Goal: Book appointment/travel/reservation

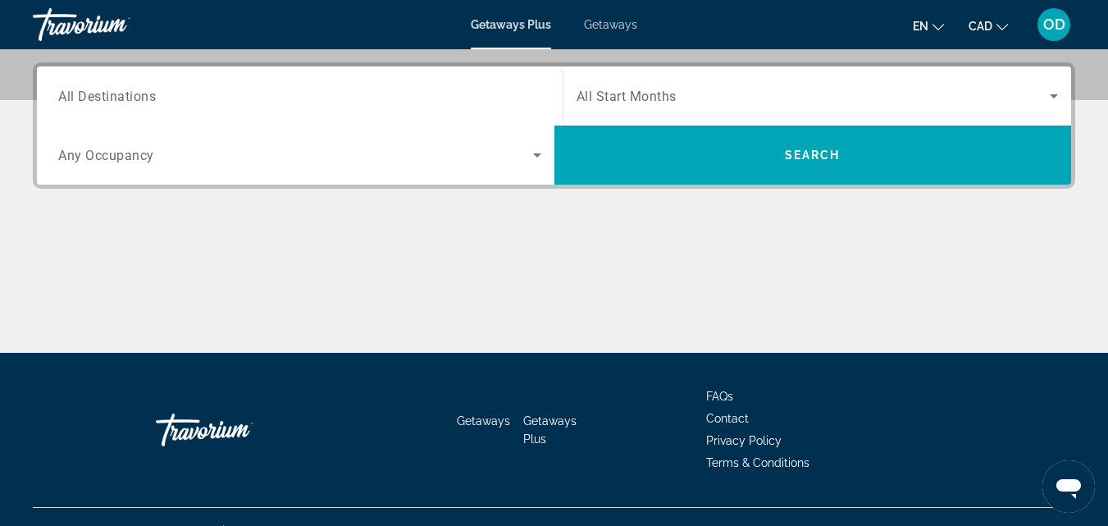
click at [108, 94] on span "All Destinations" at bounding box center [107, 96] width 98 height 16
click at [108, 94] on input "Destination All Destinations" at bounding box center [299, 97] width 483 height 20
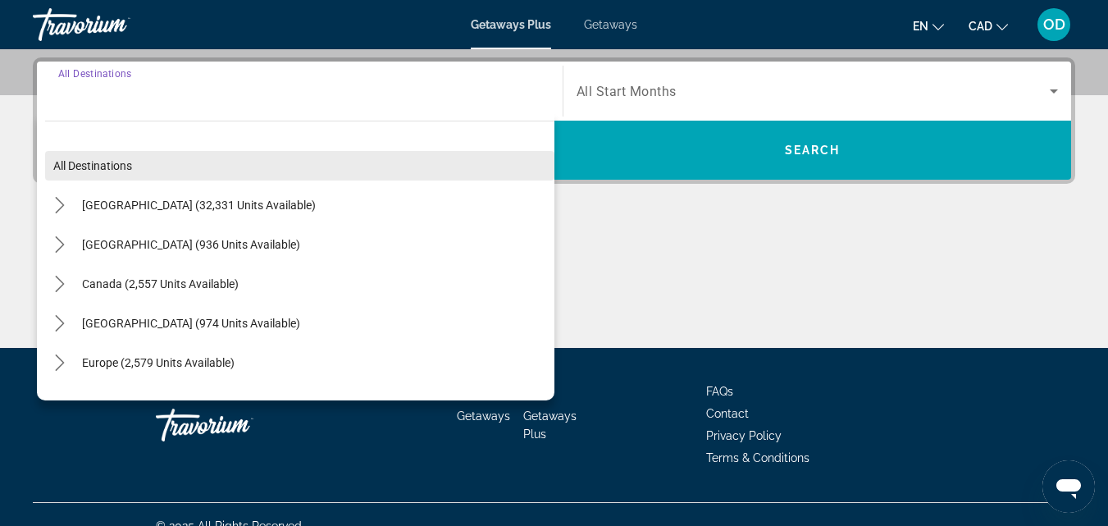
scroll to position [401, 0]
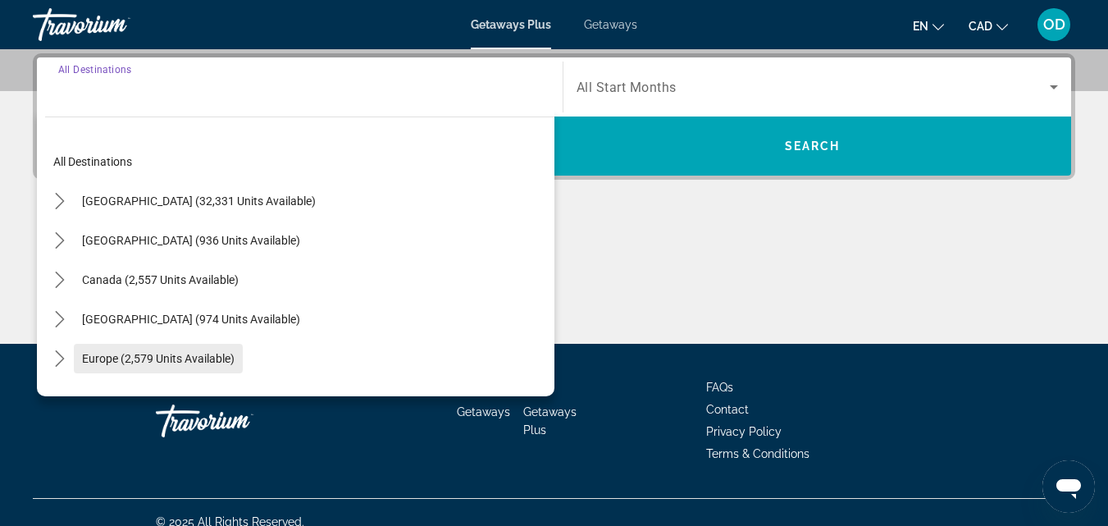
click at [186, 354] on span "Europe (2,579 units available)" at bounding box center [158, 358] width 153 height 13
type input "**********"
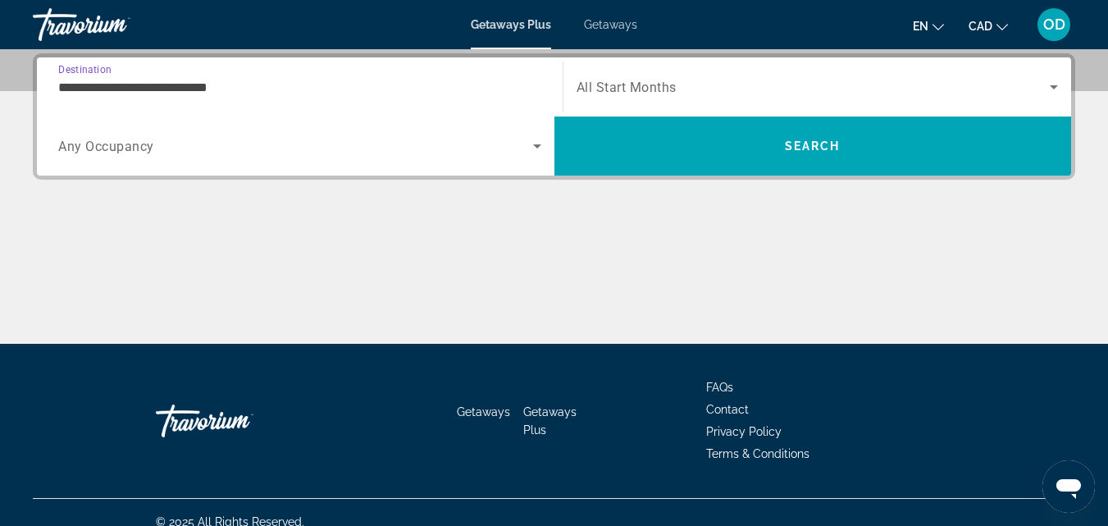
click at [609, 83] on span "All Start Months" at bounding box center [627, 88] width 100 height 16
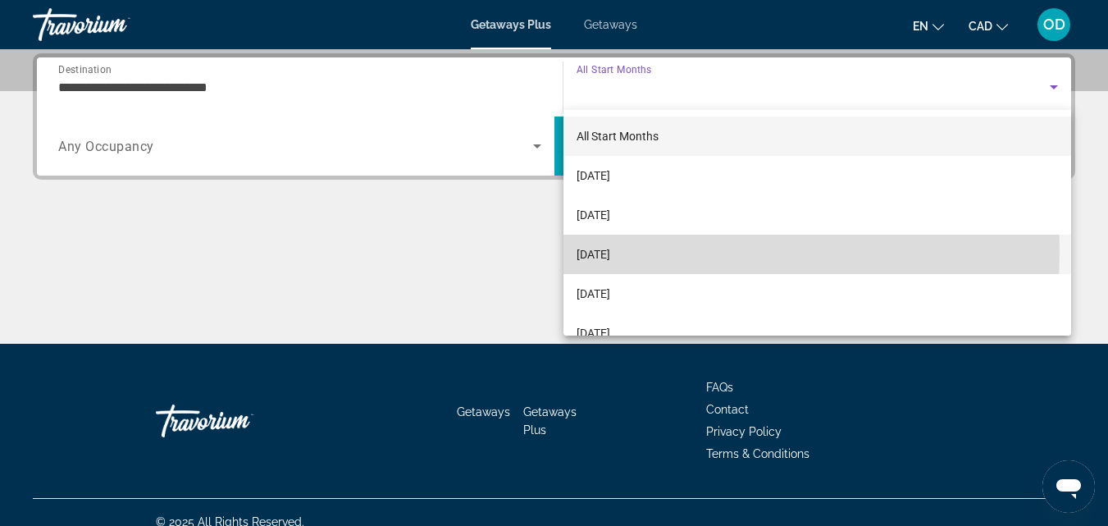
click at [610, 251] on span "[DATE]" at bounding box center [594, 255] width 34 height 20
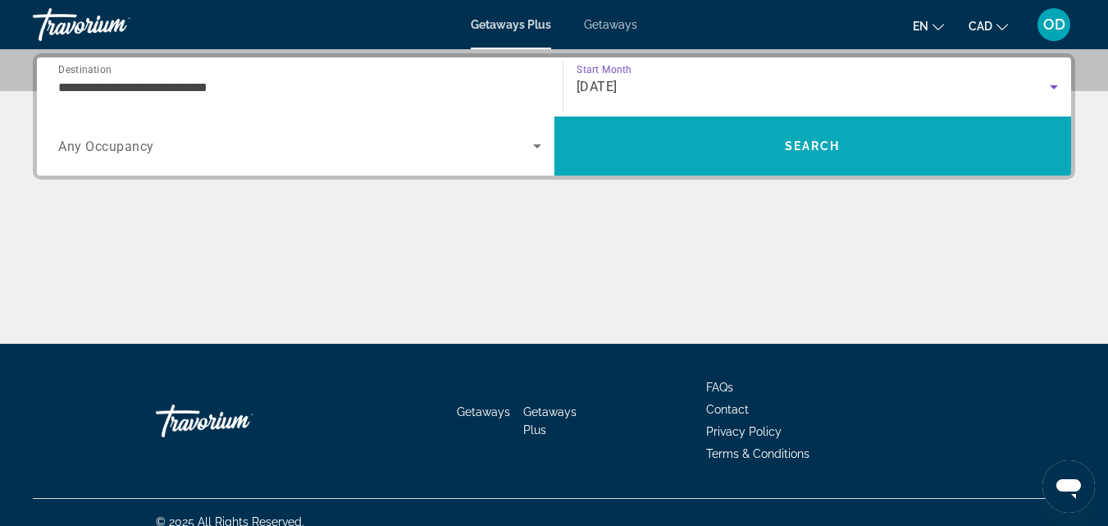
click at [736, 146] on span "Search" at bounding box center [814, 145] width 518 height 39
